Goal: Navigation & Orientation: Go to known website

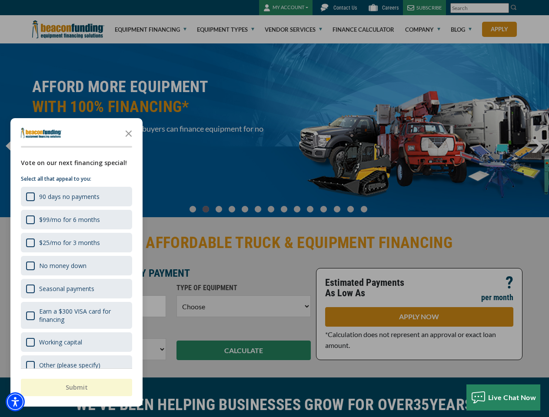
click at [274, 208] on div at bounding box center [274, 208] width 549 height 417
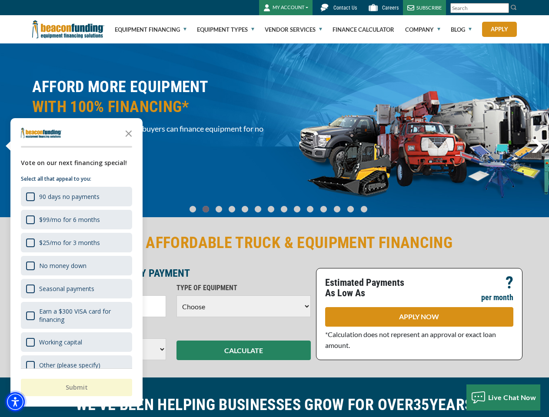
click at [15, 402] on img "Accessibility Menu" at bounding box center [15, 401] width 19 height 19
click at [274, 208] on body "Skip to main content Enable accessibility for low vision Open the accessibility…" at bounding box center [274, 208] width 549 height 417
click at [129, 133] on body "Skip to main content Enable accessibility for low vision Open the accessibility…" at bounding box center [274, 208] width 549 height 417
